Goal: Transaction & Acquisition: Purchase product/service

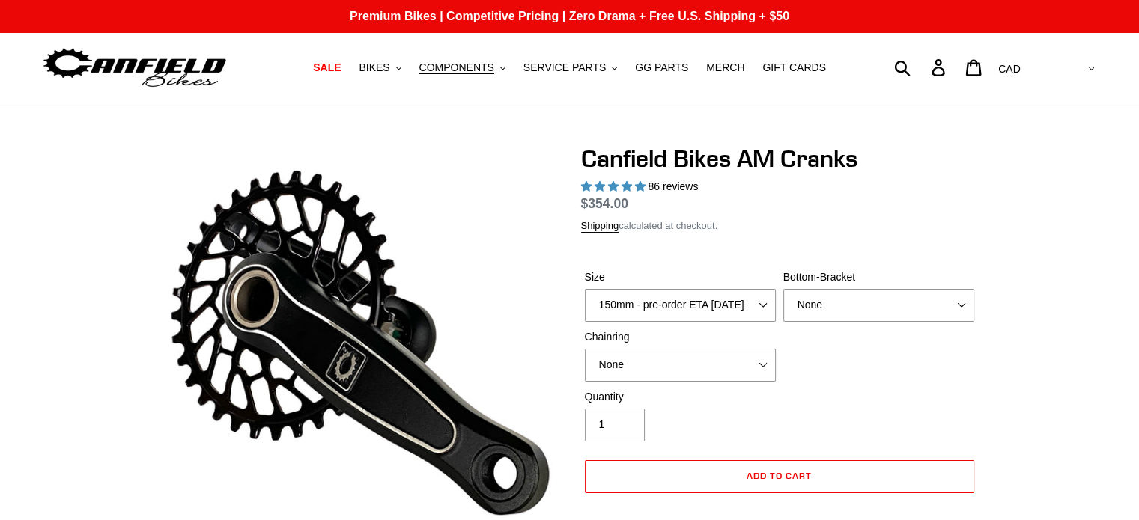
select select "highest-rating"
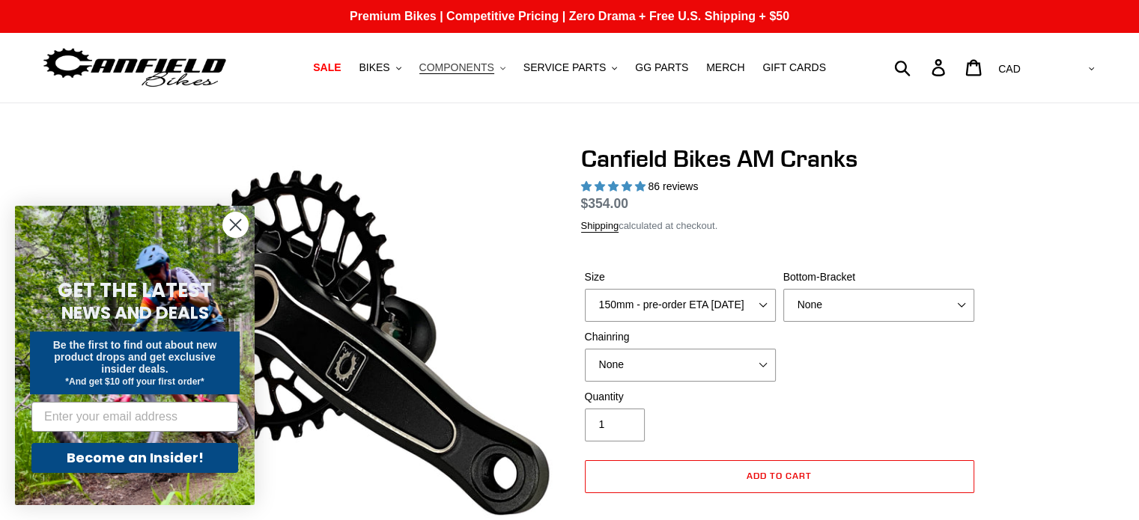
click at [489, 62] on span "COMPONENTS" at bounding box center [456, 67] width 75 height 13
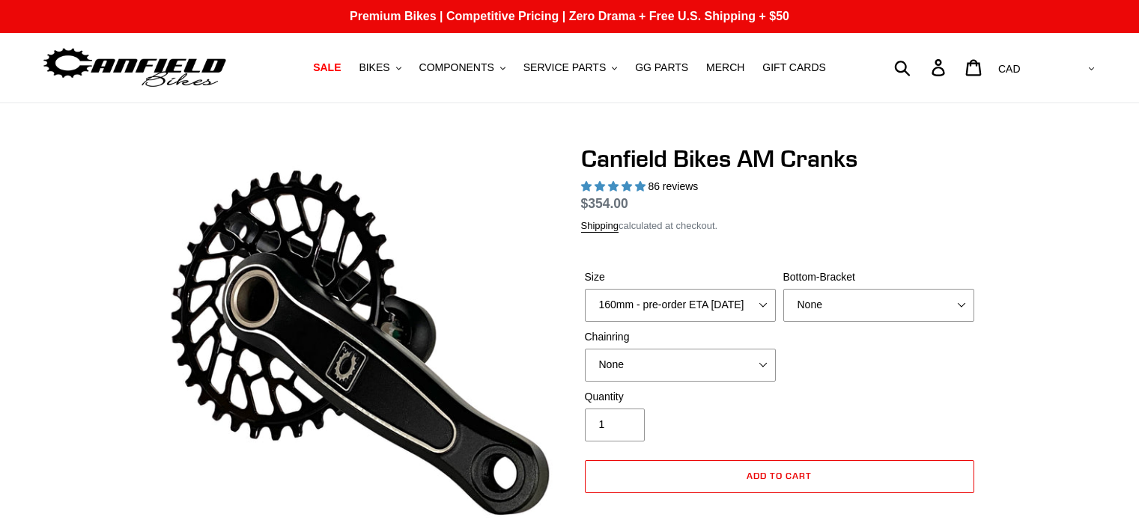
select select "highest-rating"
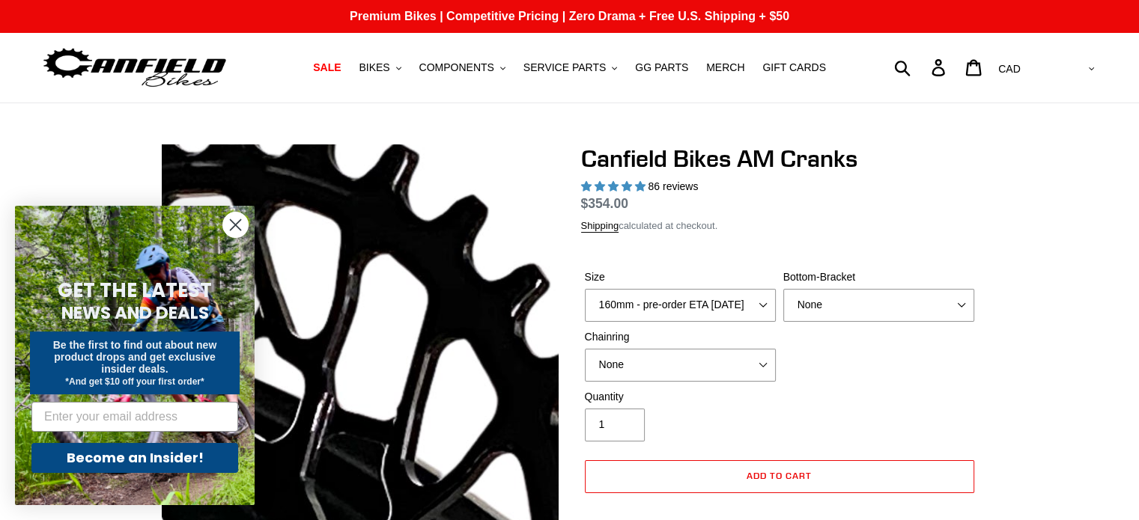
scroll to position [45, 0]
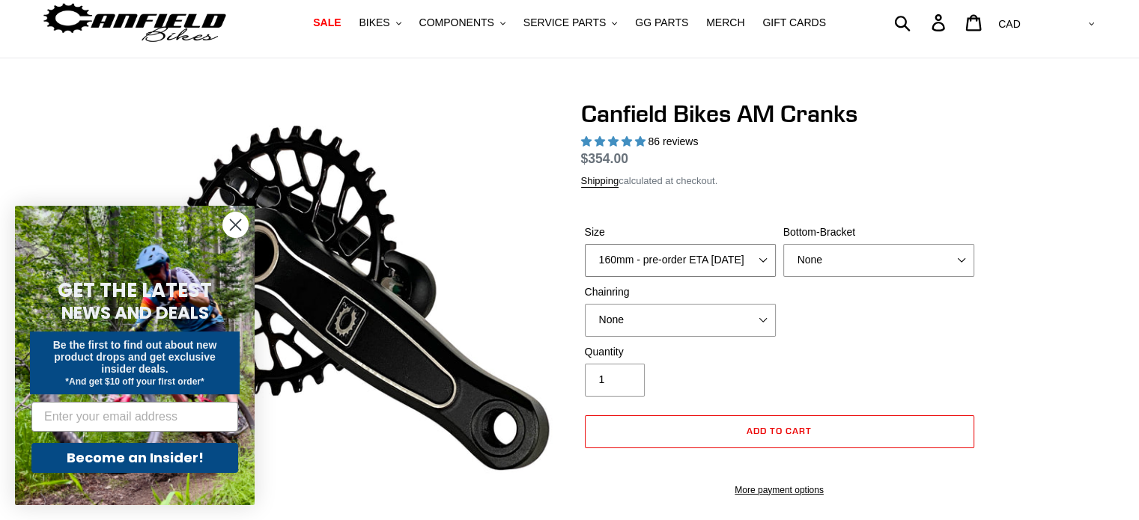
click at [748, 261] on select "150mm - pre-order ETA [DATE] 155mm - pre-order ETA [DATE] 160mm - pre-order ETA…" at bounding box center [680, 260] width 191 height 33
click at [748, 262] on select "150mm - pre-order ETA [DATE] 155mm - pre-order ETA [DATE] 160mm - pre-order ETA…" at bounding box center [680, 260] width 191 height 33
click at [814, 262] on select "None BSA Threaded 68/73mm Press Fit PF92" at bounding box center [878, 260] width 191 height 33
click at [720, 333] on select "None 30t Round (Boost 148) 30t Oval (Boost 148) 32t Round (Boost 148) 32t Oval …" at bounding box center [680, 320] width 191 height 33
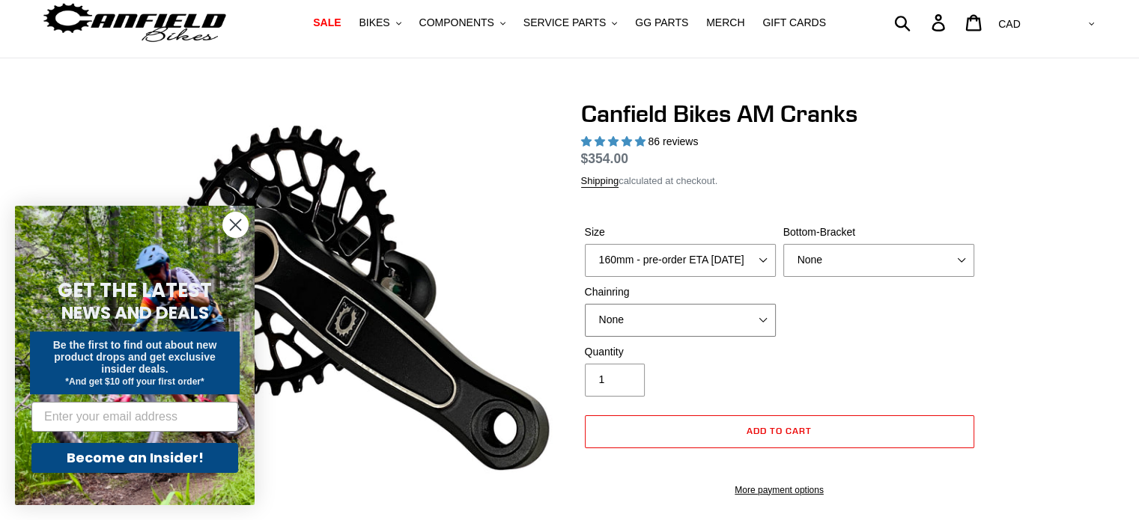
select select "32t Round (Boost 148)"
click at [585, 306] on select "None 30t Round (Boost 148) 30t Oval (Boost 148) 32t Round (Boost 148) 32t Oval …" at bounding box center [680, 320] width 191 height 33
click at [231, 222] on circle "Close dialog" at bounding box center [235, 225] width 25 height 25
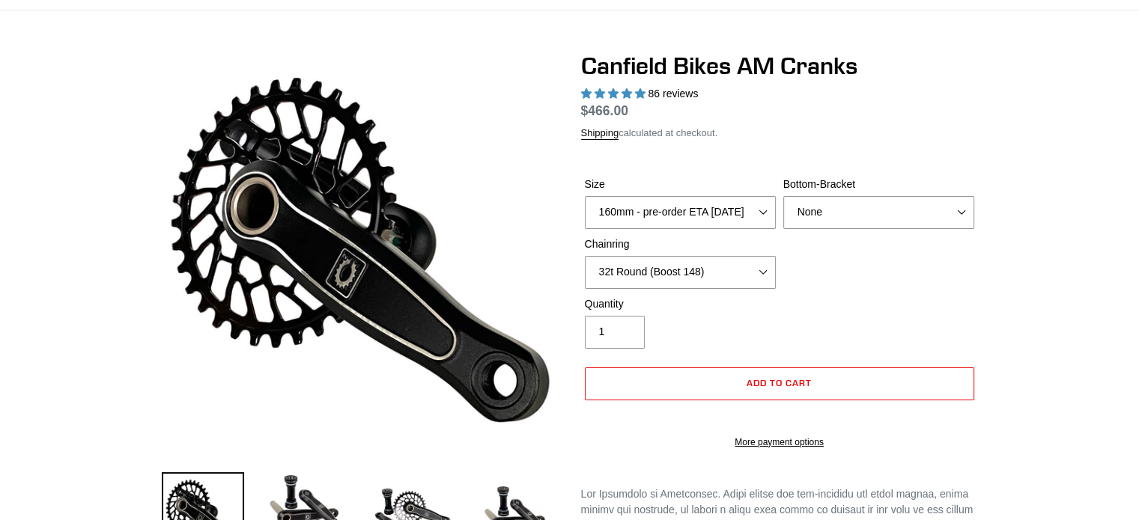
scroll to position [94, 0]
